Goal: Task Accomplishment & Management: Manage account settings

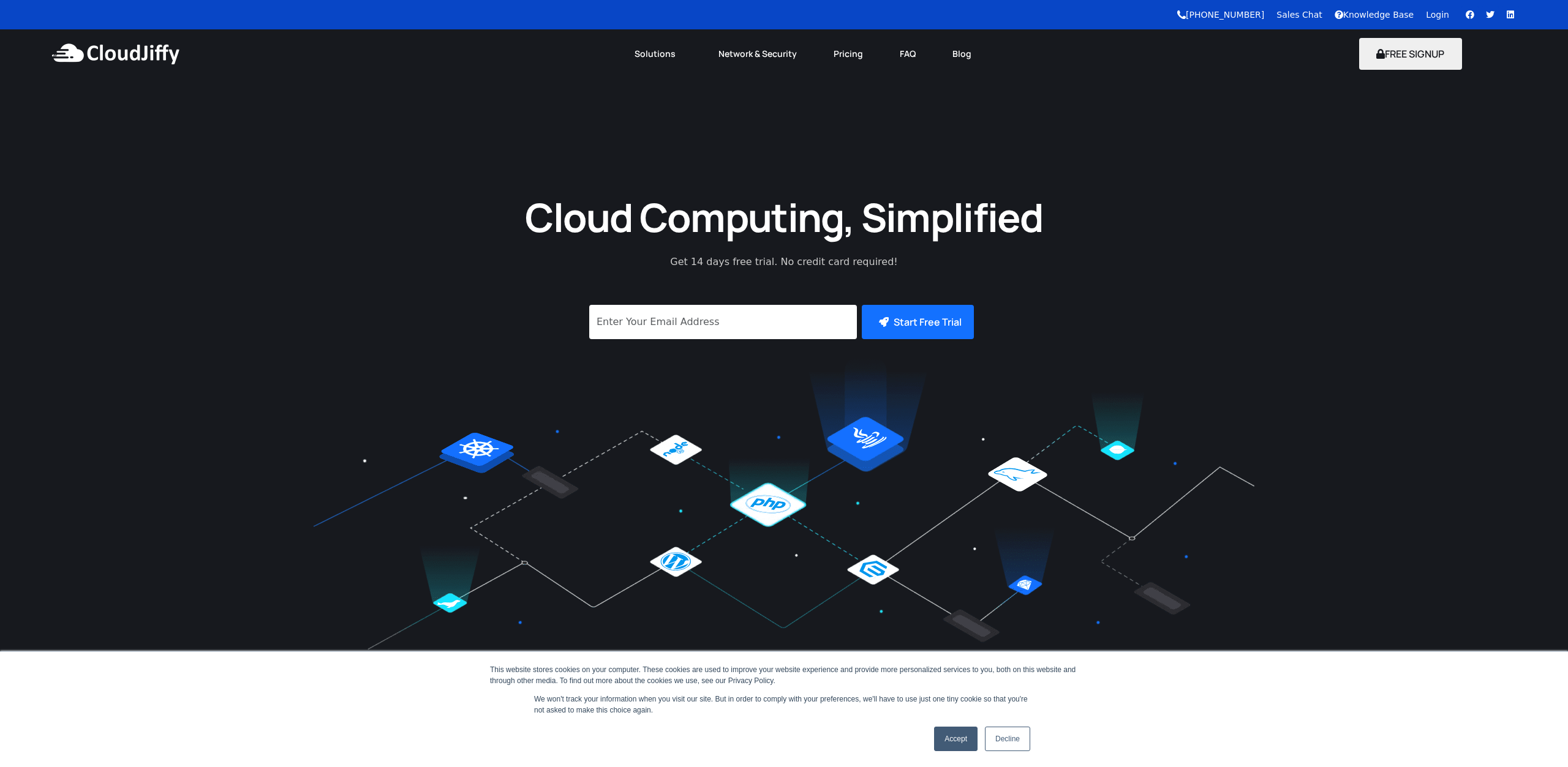
click at [1442, 14] on link "Login" at bounding box center [1438, 14] width 23 height 10
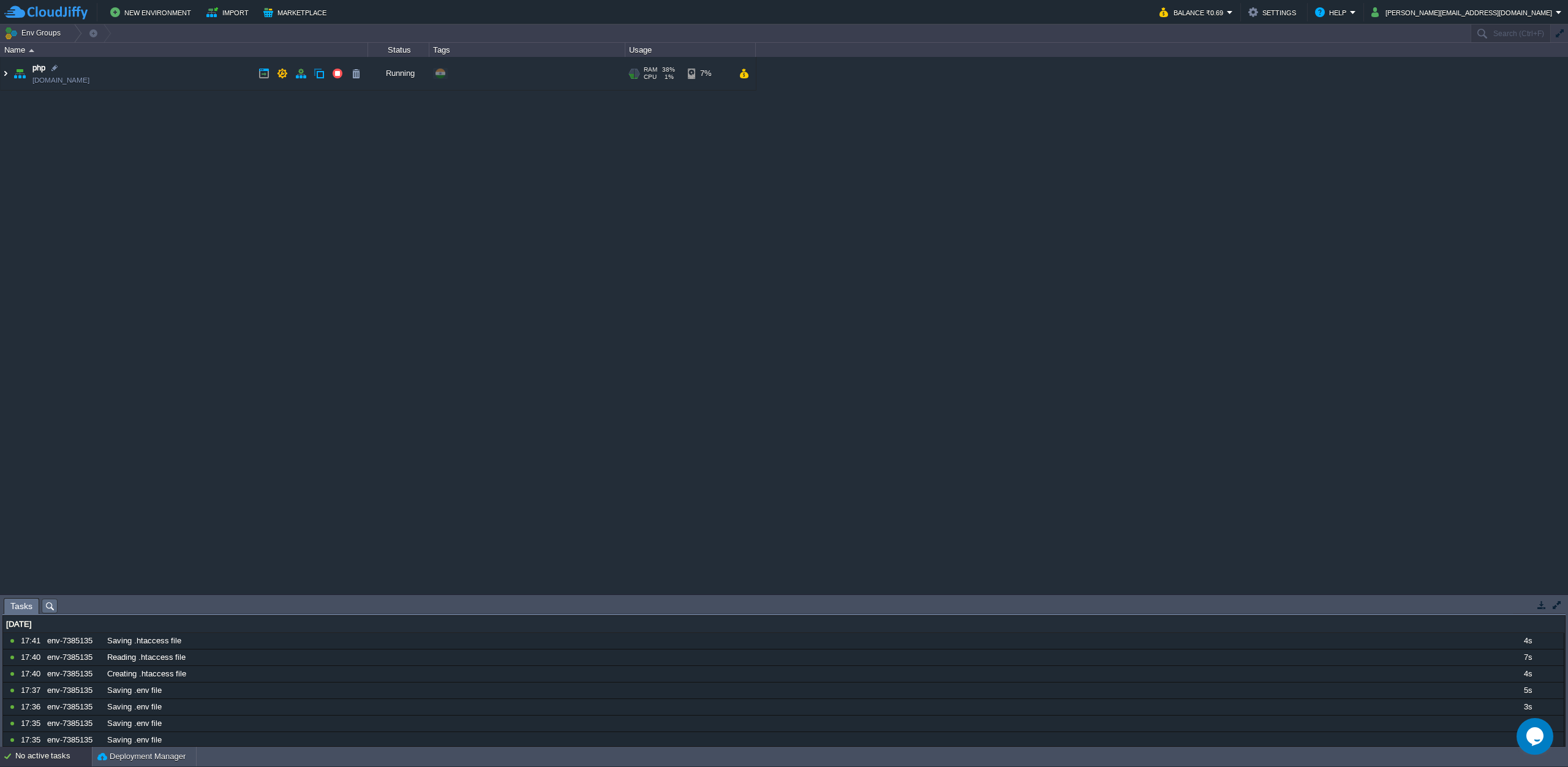
click at [4, 76] on img at bounding box center [5, 73] width 10 height 33
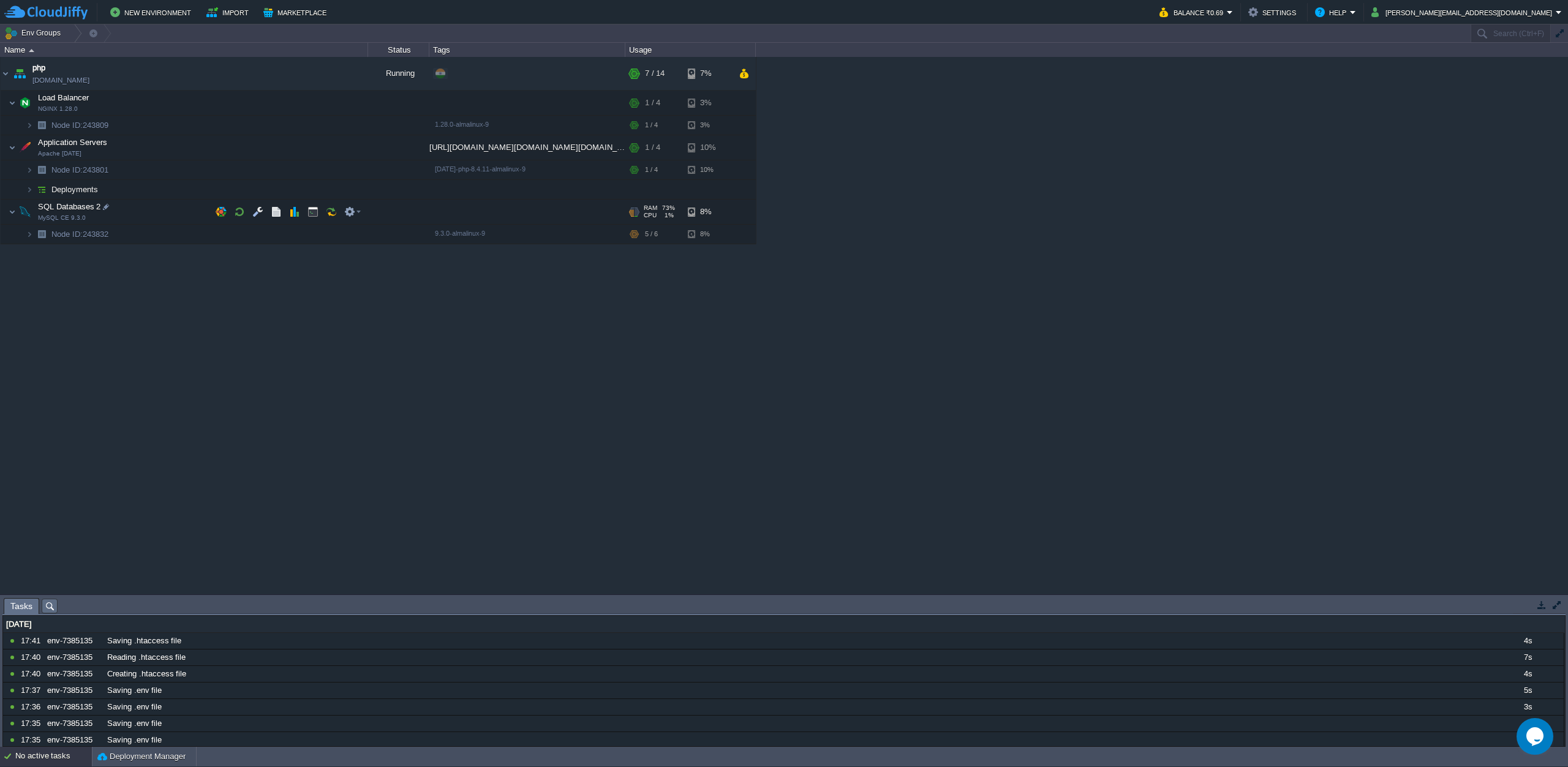
click at [7, 212] on span at bounding box center [4, 212] width 8 height 9
click at [748, 76] on button "button" at bounding box center [744, 73] width 11 height 11
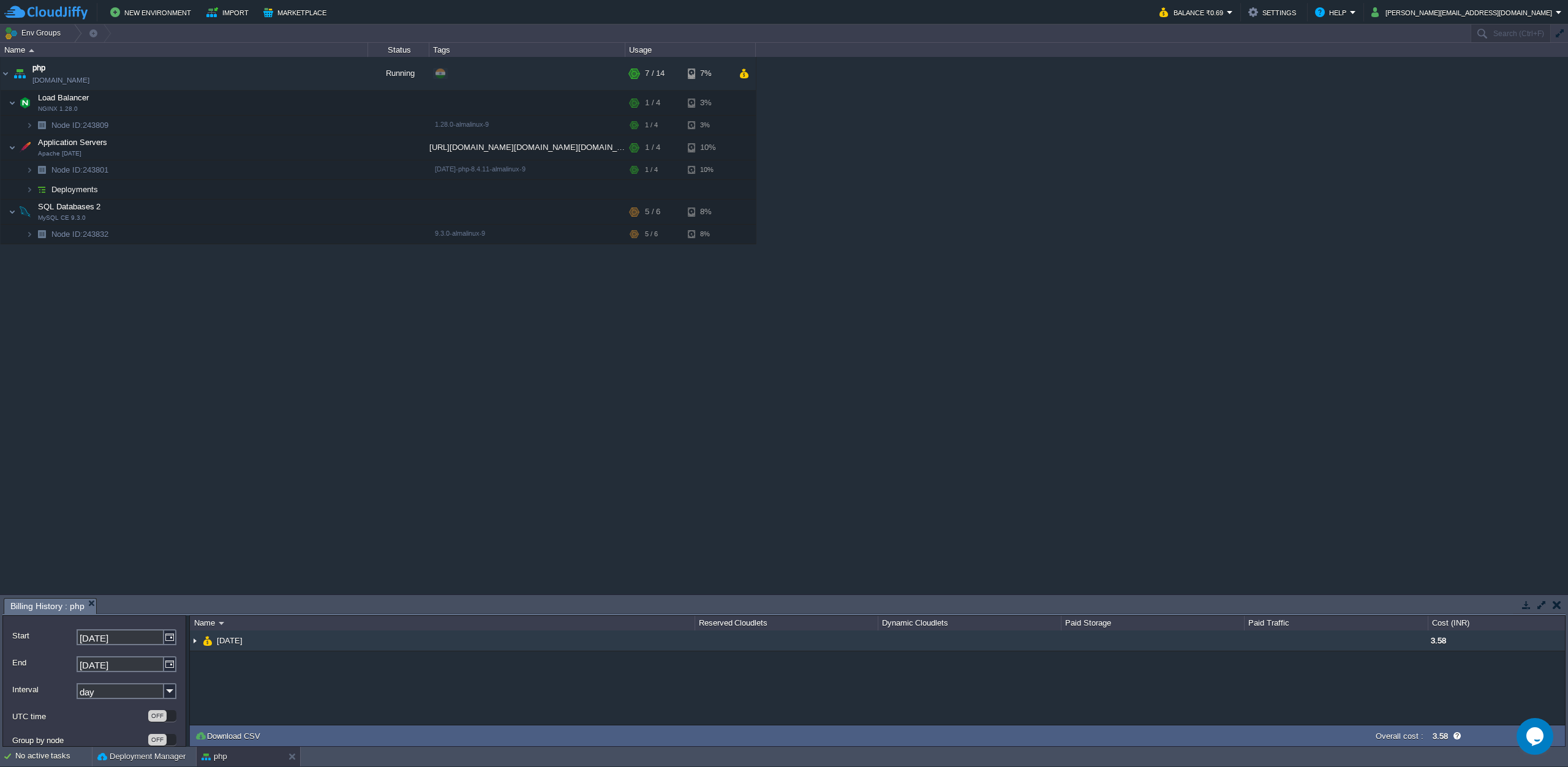
click at [194, 646] on img at bounding box center [195, 640] width 10 height 21
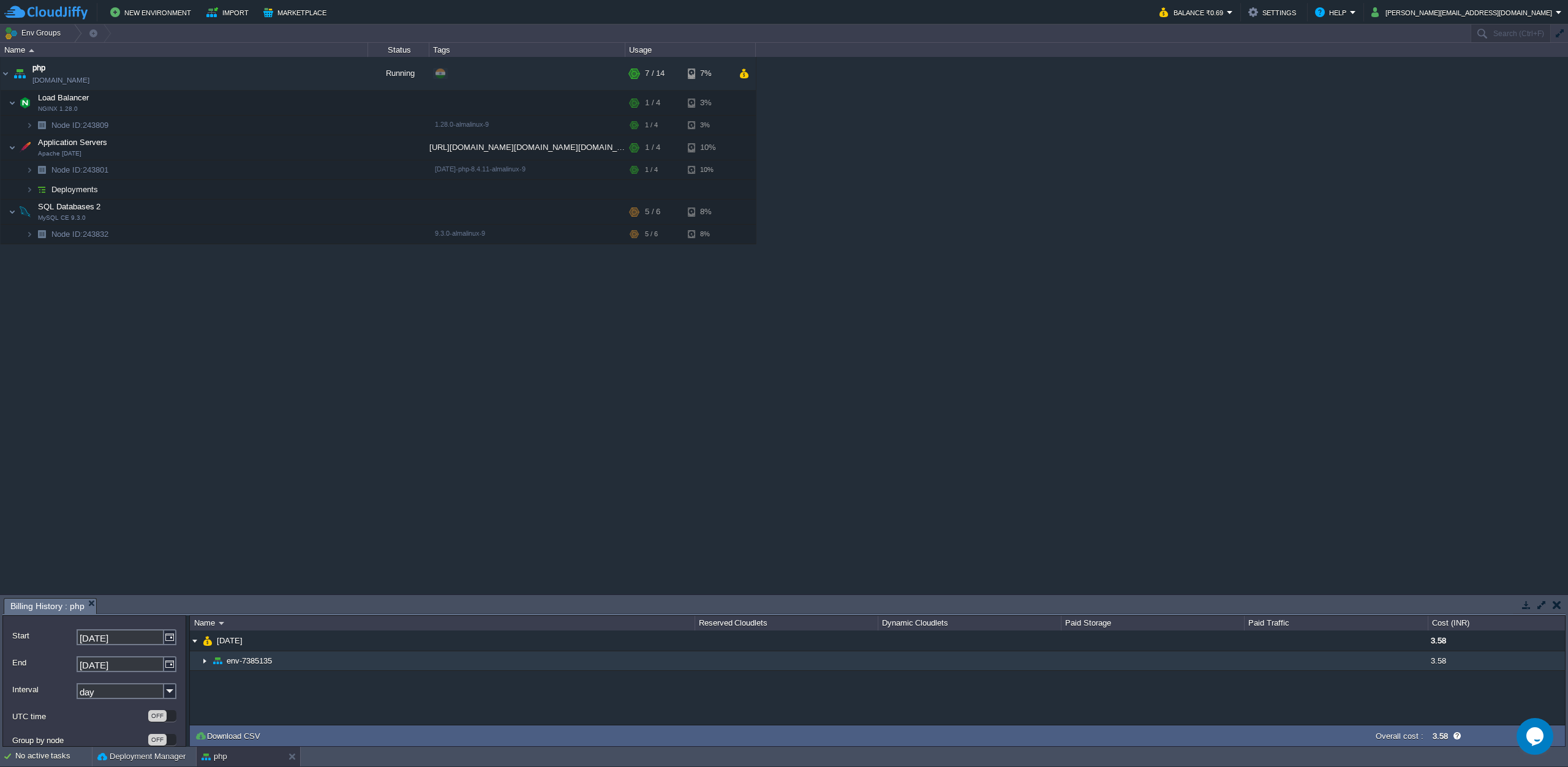
click at [204, 663] on img at bounding box center [204, 661] width 10 height 19
click at [204, 662] on img at bounding box center [204, 661] width 10 height 19
click at [205, 665] on img at bounding box center [204, 661] width 10 height 19
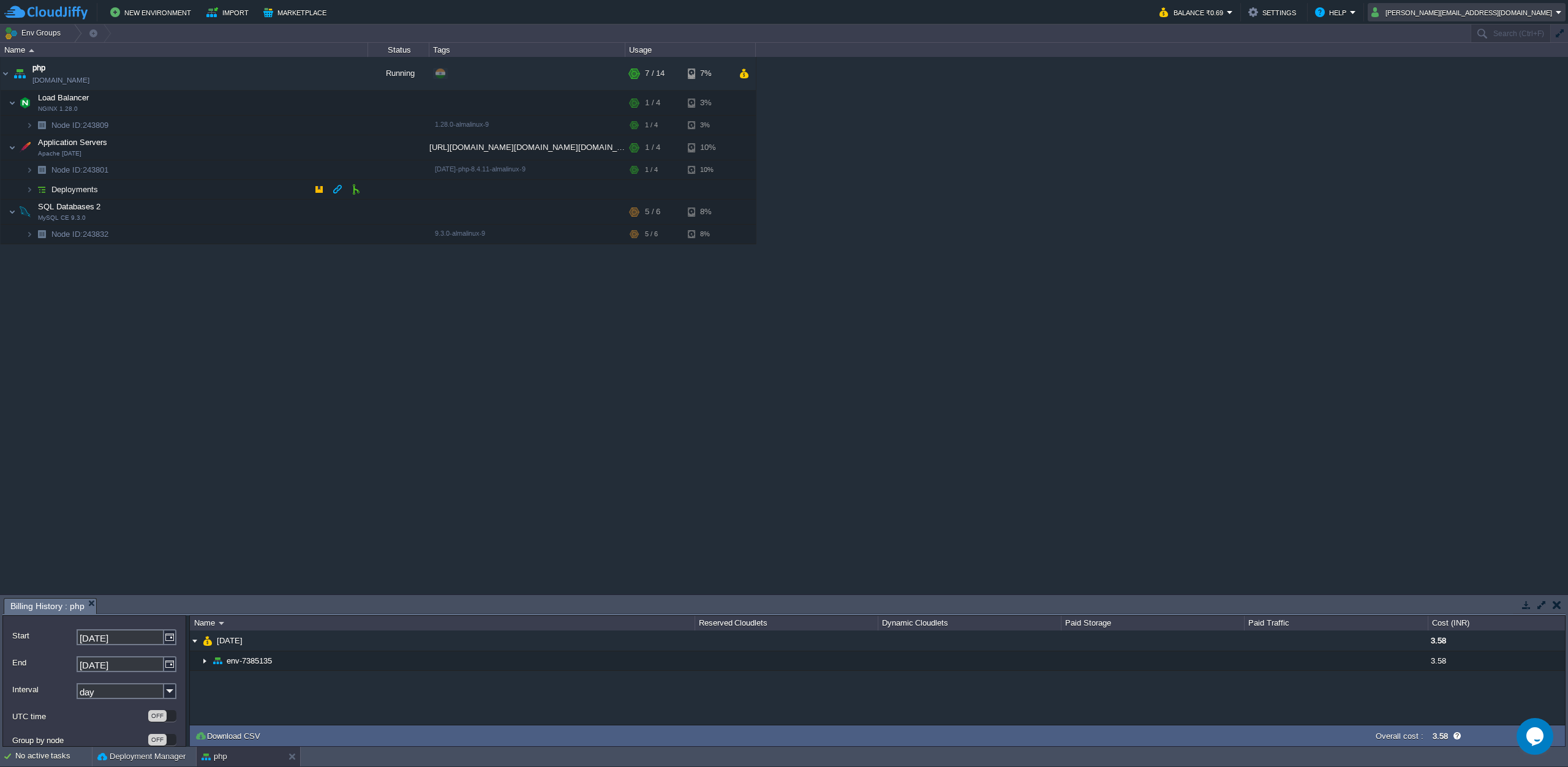
click at [1562, 13] on td "jignesh@olbuz.com" at bounding box center [1467, 12] width 198 height 19
click at [1502, 67] on span "Sign out" at bounding box center [1498, 64] width 29 height 9
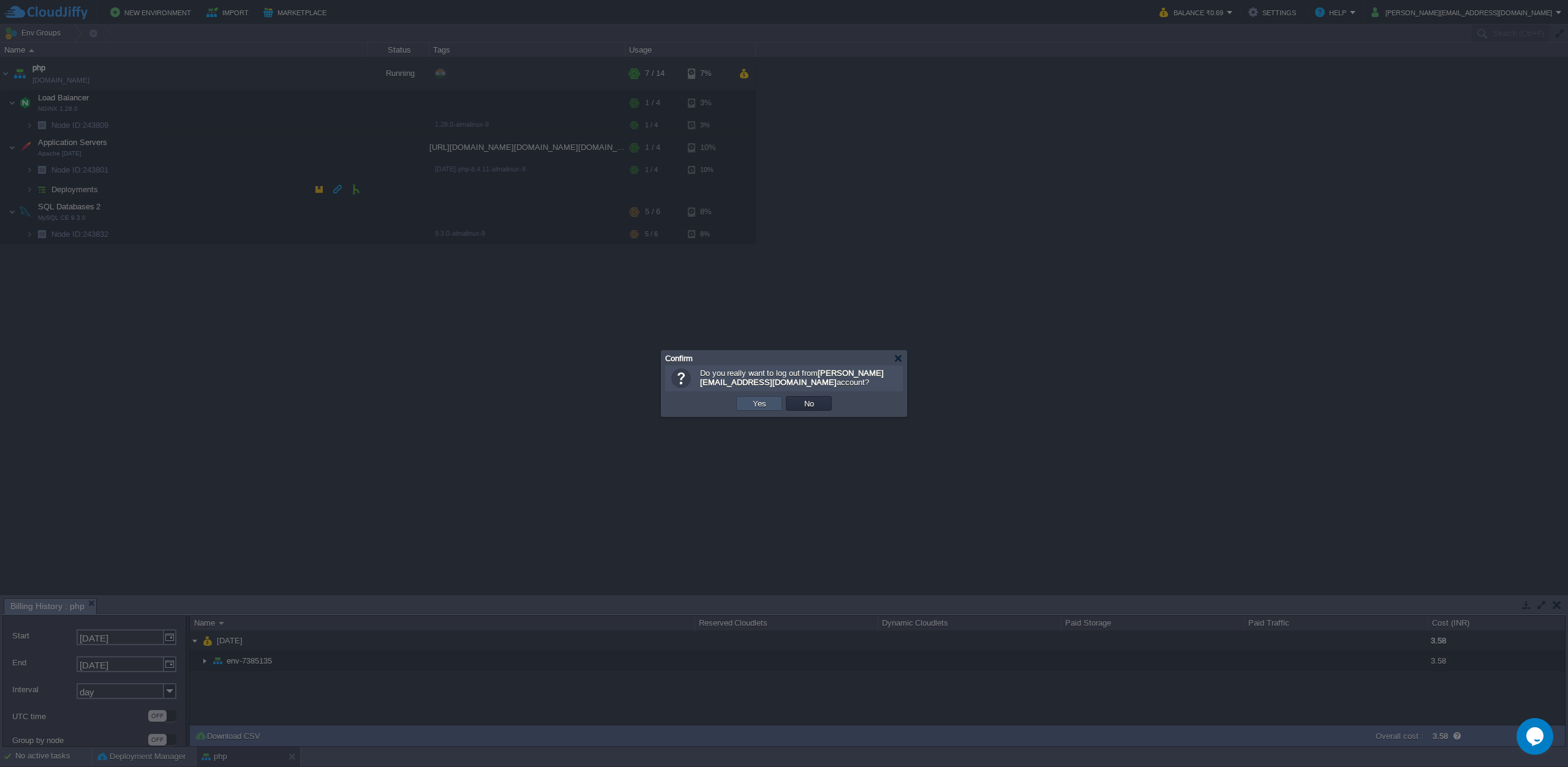
click at [757, 399] on button "Yes" at bounding box center [759, 404] width 21 height 11
